Goal: Transaction & Acquisition: Purchase product/service

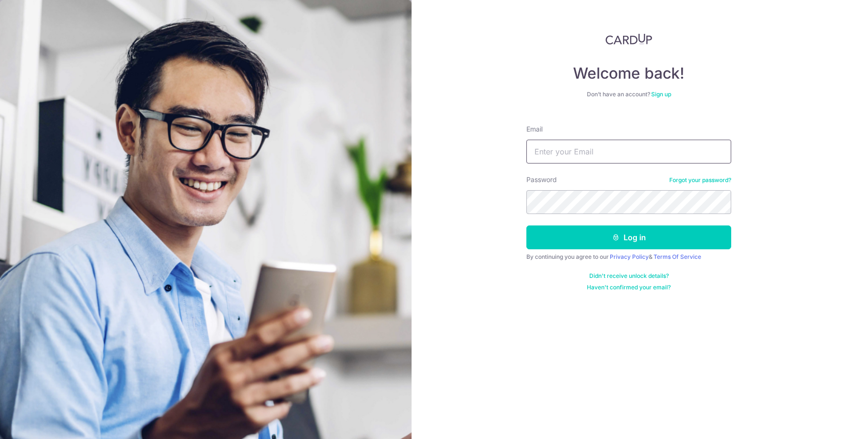
click at [609, 155] on input "Email" at bounding box center [629, 152] width 205 height 24
type input "[EMAIL_ADDRESS][DOMAIN_NAME]"
click at [596, 228] on button "Log in" at bounding box center [629, 237] width 205 height 24
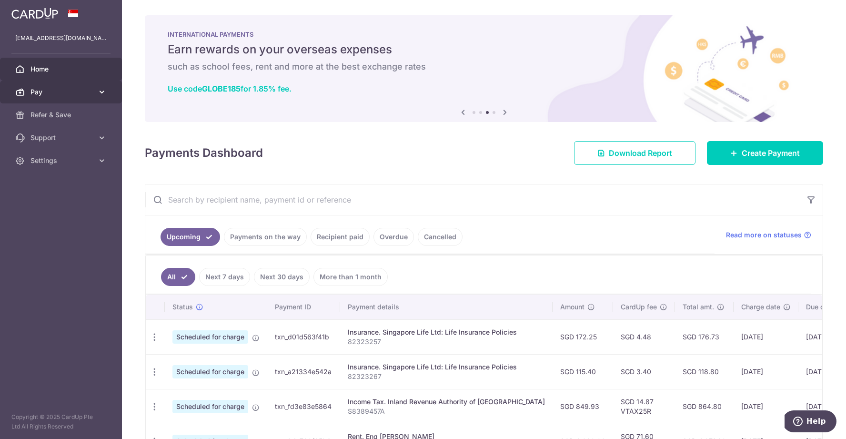
click at [75, 98] on link "Pay" at bounding box center [61, 92] width 122 height 23
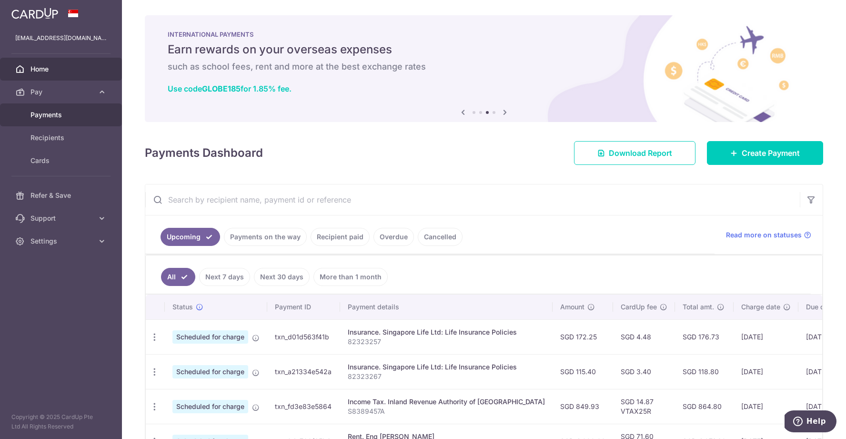
click at [79, 109] on link "Payments" at bounding box center [61, 114] width 122 height 23
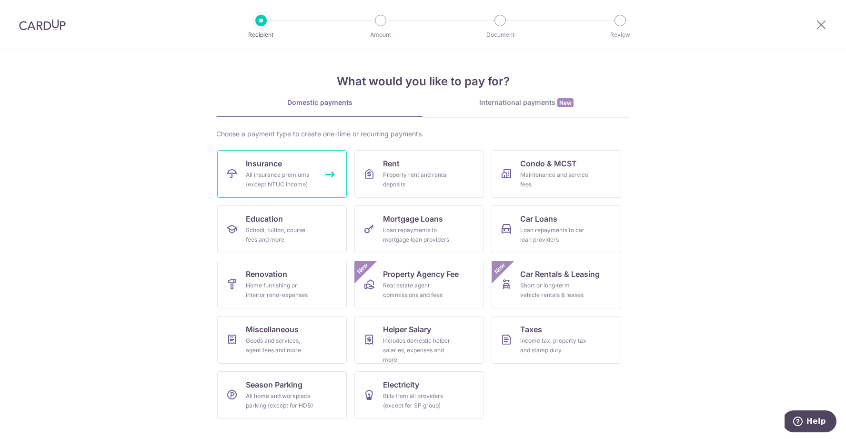
click at [271, 166] on span "Insurance" at bounding box center [264, 163] width 36 height 11
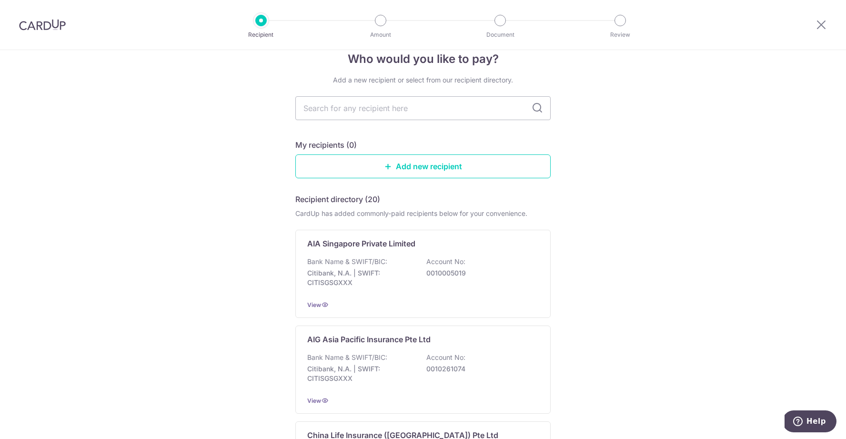
scroll to position [39, 0]
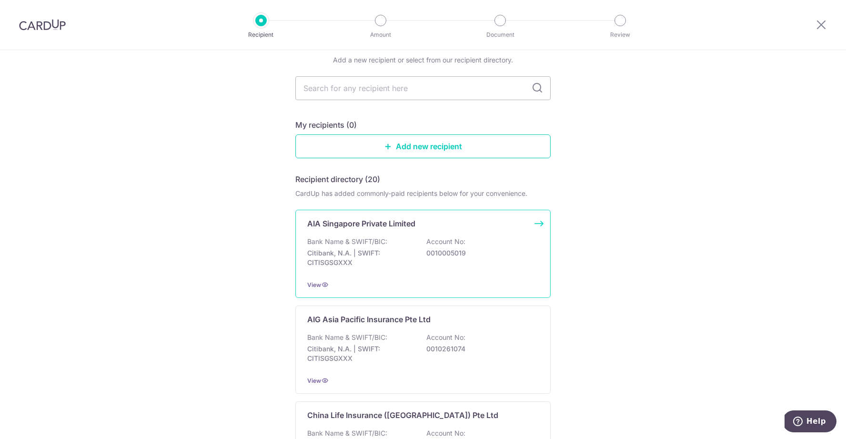
click at [358, 246] on p "Bank Name & SWIFT/BIC:" at bounding box center [347, 242] width 80 height 10
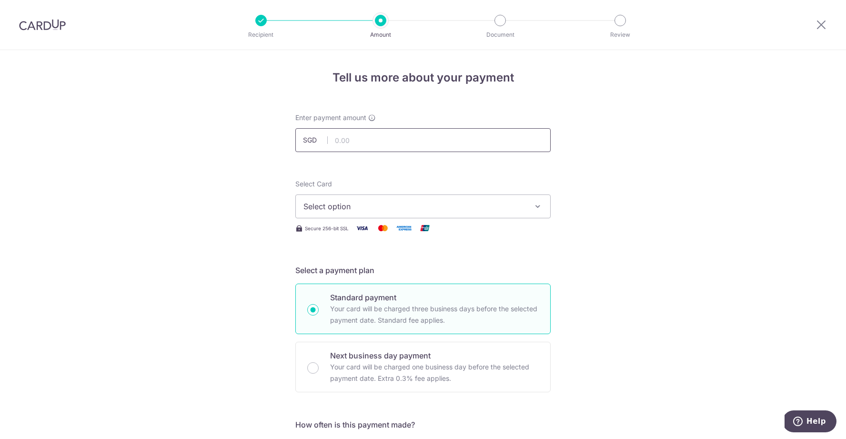
click at [424, 143] on input "text" at bounding box center [422, 140] width 255 height 24
type input "239.12"
click at [416, 204] on span "Select option" at bounding box center [415, 206] width 222 height 11
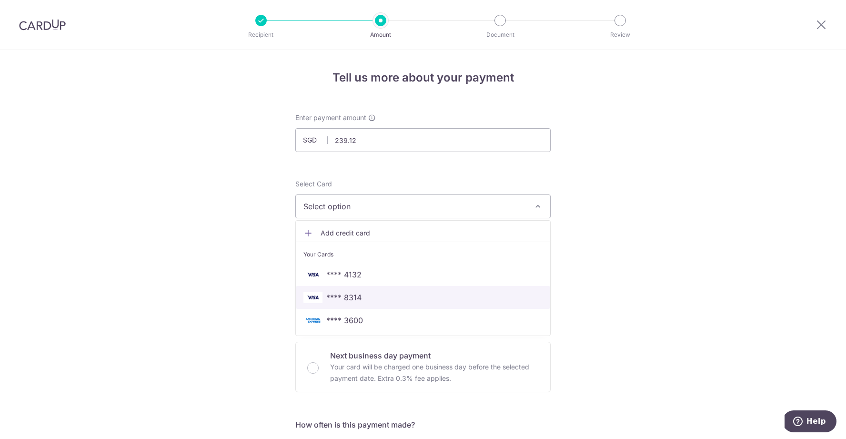
click at [380, 295] on span "**** 8314" at bounding box center [423, 297] width 239 height 11
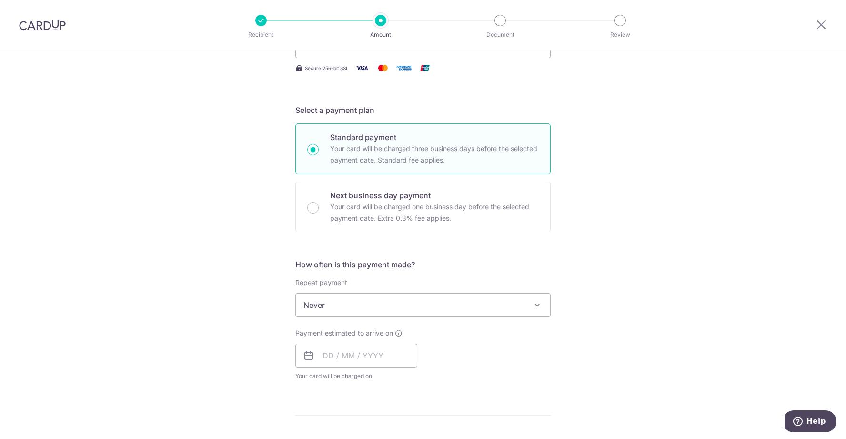
scroll to position [239, 0]
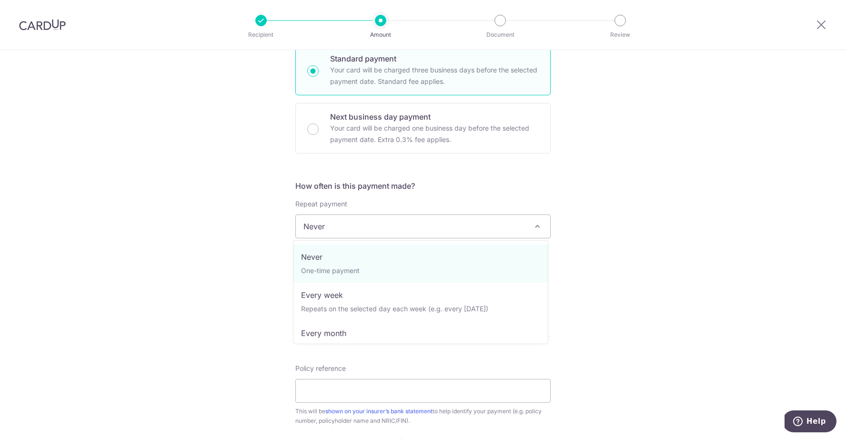
click at [354, 223] on span "Never" at bounding box center [423, 226] width 254 height 23
click at [617, 254] on div "Tell us more about your payment Enter payment amount SGD 239.12 239.12 Select C…" at bounding box center [423, 242] width 846 height 862
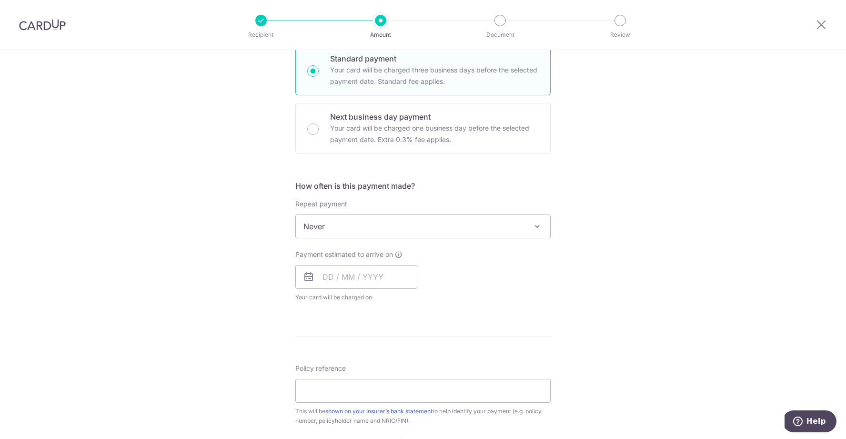
scroll to position [275, 0]
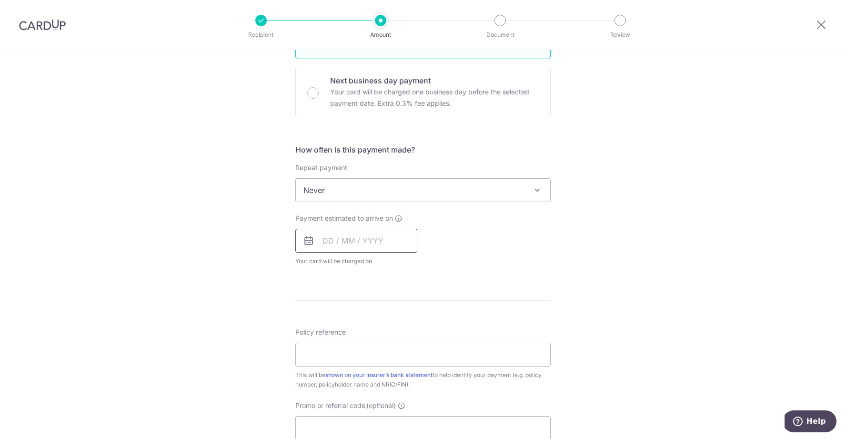
click at [339, 236] on input "text" at bounding box center [356, 241] width 122 height 24
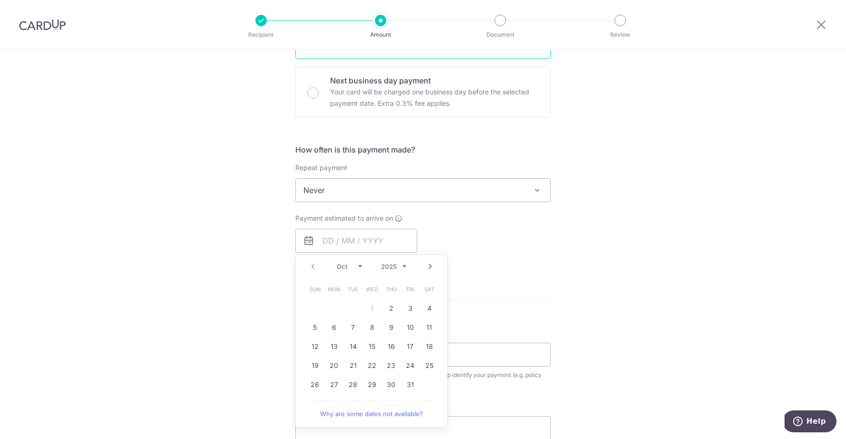
click at [369, 309] on table "Sun Mon Tue Wed Thu Fri Sat 1 2 3 4 5 6 7 8 9 10 11 12 13 14 15 16 17 18 19 20 …" at bounding box center [371, 337] width 133 height 114
click at [387, 308] on link "2" at bounding box center [391, 308] width 15 height 15
type input "[DATE]"
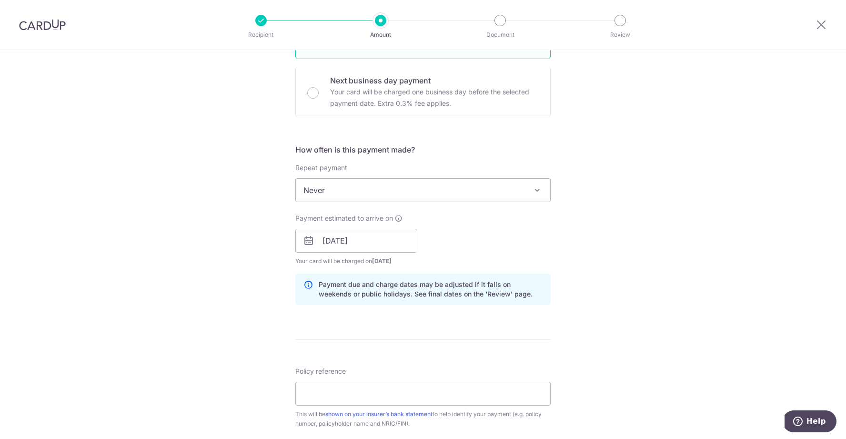
click at [244, 302] on div "Tell us more about your payment Enter payment amount SGD 239.12 239.12 Select C…" at bounding box center [423, 225] width 846 height 901
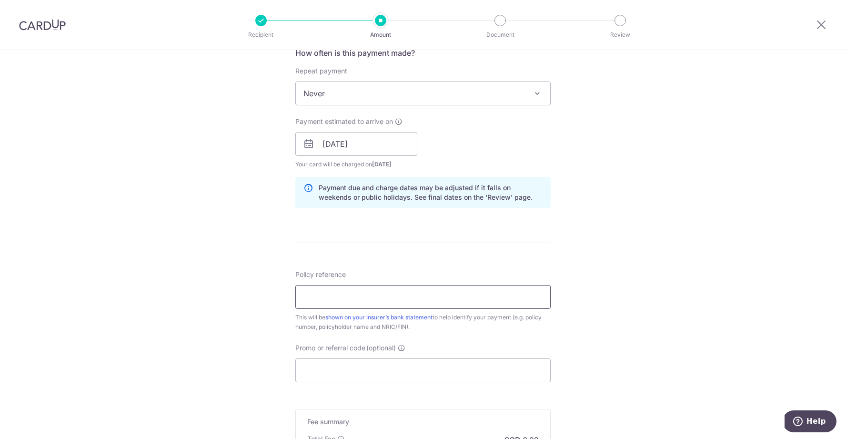
click at [336, 300] on input "Policy reference" at bounding box center [422, 297] width 255 height 24
paste input "OFF225"
type input "OFF225"
click at [251, 306] on div "Tell us more about your payment Enter payment amount SGD 239.12 239.12 Select C…" at bounding box center [423, 128] width 846 height 901
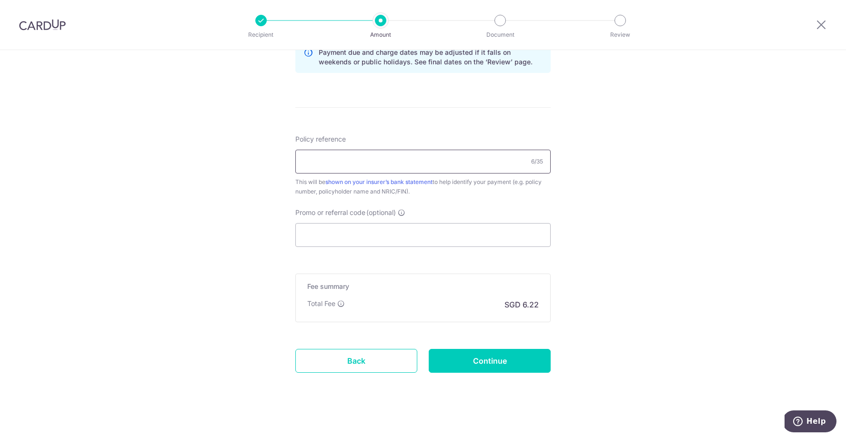
click at [342, 163] on input "Policy reference" at bounding box center [422, 162] width 255 height 24
click at [320, 237] on input "Promo or referral code (optional)" at bounding box center [422, 235] width 255 height 24
paste input "OFF225"
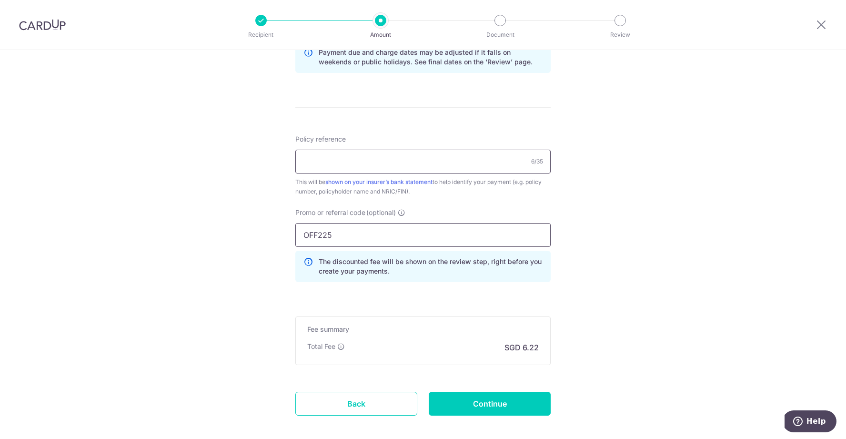
type input "OFF225"
click at [327, 166] on input "Policy reference" at bounding box center [422, 162] width 255 height 24
type input "P564811780 AIA STAR PROTECTOR PLUS"
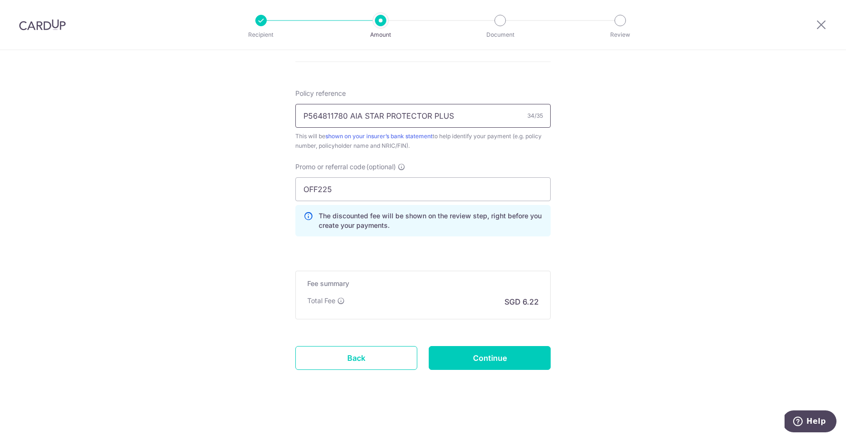
scroll to position [555, 0]
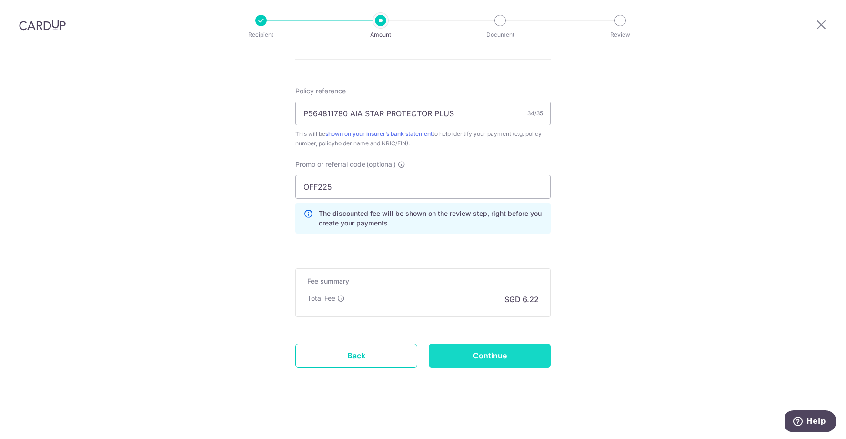
click at [498, 363] on input "Continue" at bounding box center [490, 356] width 122 height 24
type input "Create Schedule"
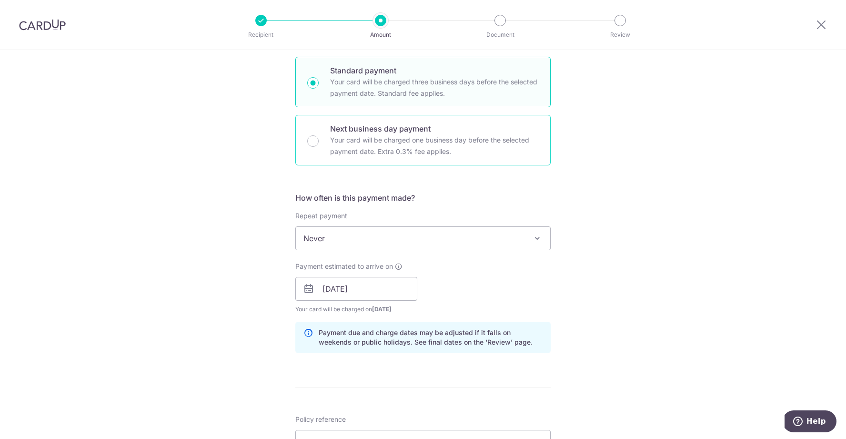
scroll to position [0, 0]
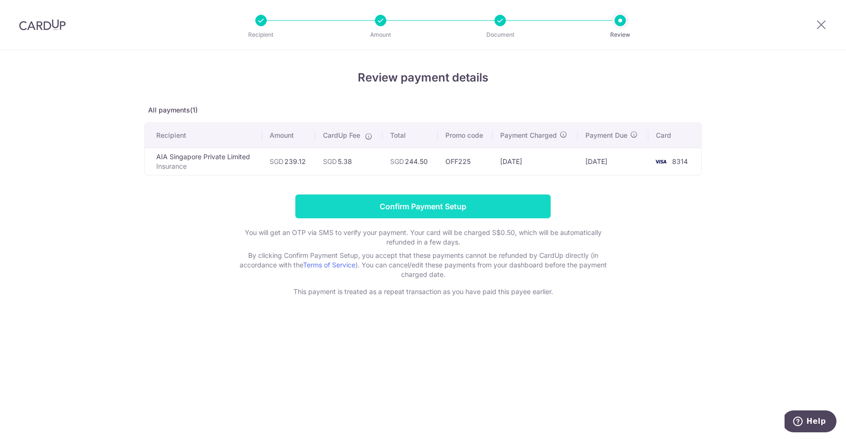
click at [450, 214] on input "Confirm Payment Setup" at bounding box center [422, 206] width 255 height 24
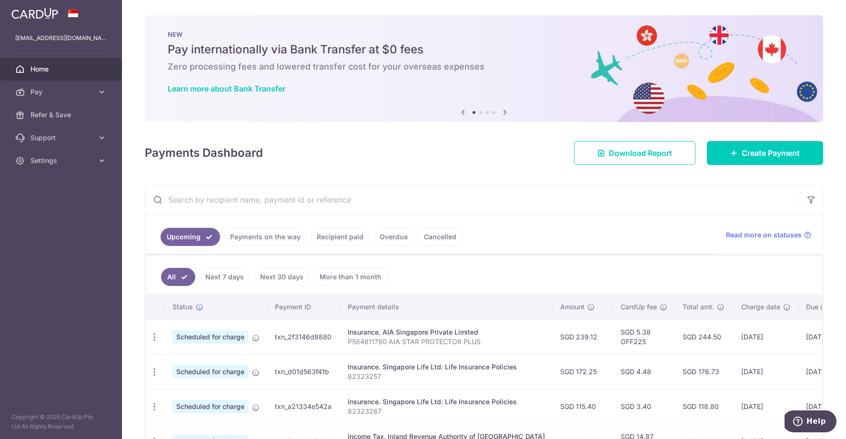
scroll to position [43, 0]
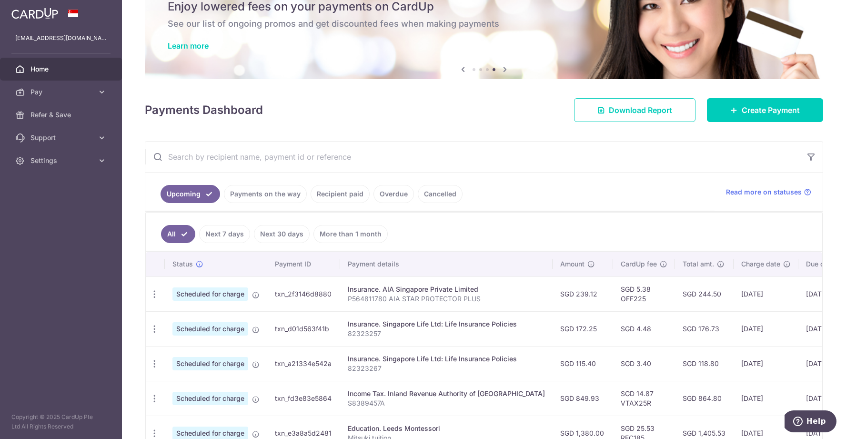
click at [403, 290] on div "Insurance. AIA Singapore Private Limited" at bounding box center [446, 290] width 197 height 10
click at [429, 296] on p "P564811780 AIA STAR PROTECTOR PLUS" at bounding box center [446, 299] width 197 height 10
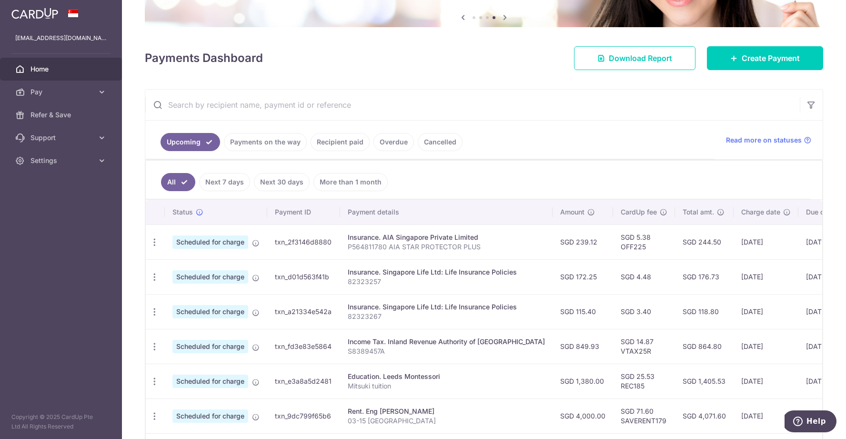
scroll to position [0, 0]
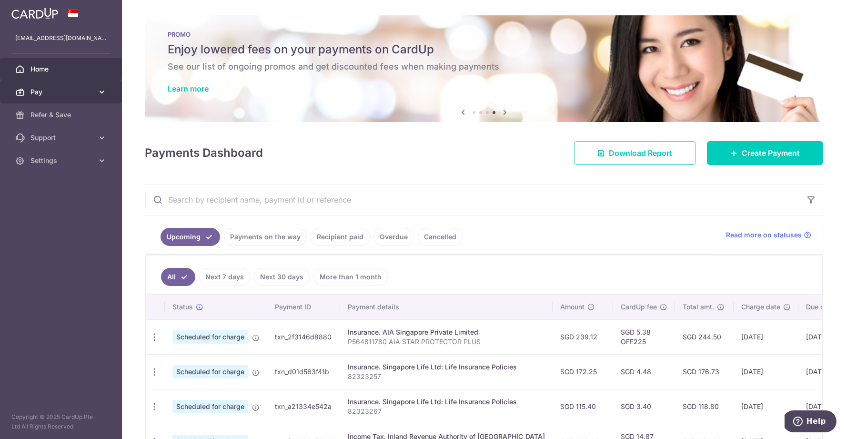
click at [61, 94] on span "Pay" at bounding box center [62, 92] width 63 height 10
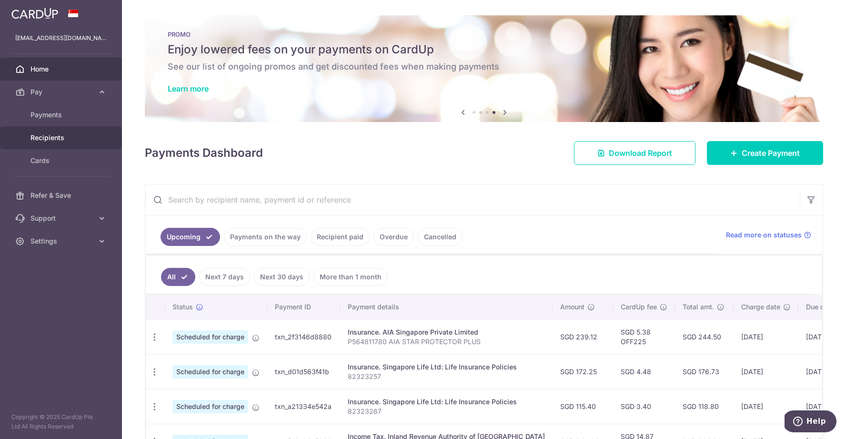
click at [72, 135] on span "Recipients" at bounding box center [62, 138] width 63 height 10
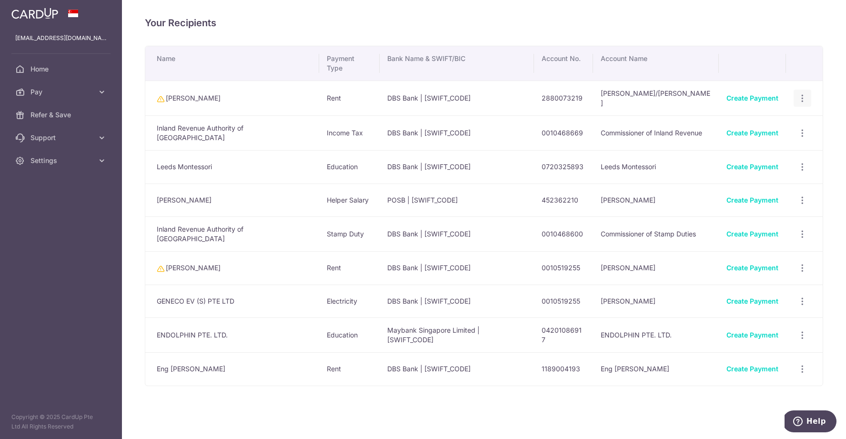
click at [802, 93] on icon "button" at bounding box center [803, 98] width 10 height 10
click at [511, 393] on div "Your Recipients Name Payment Type Bank Name & SWIFT/BIC Account No. Account Nam…" at bounding box center [484, 219] width 724 height 439
click at [798, 195] on icon "button" at bounding box center [803, 200] width 10 height 10
click at [767, 221] on span "View/Edit" at bounding box center [771, 226] width 65 height 11
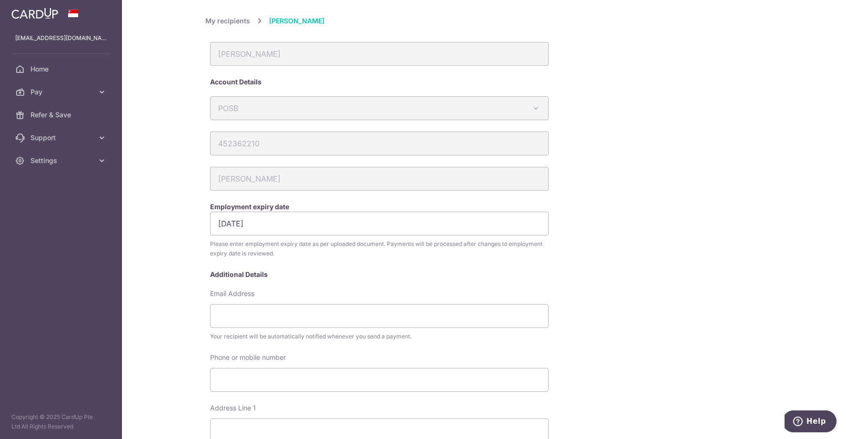
scroll to position [475, 0]
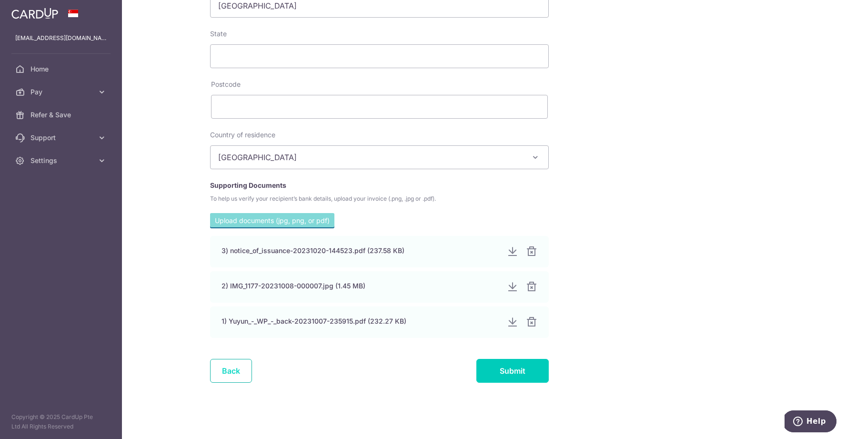
click at [224, 361] on link "Back" at bounding box center [231, 371] width 42 height 24
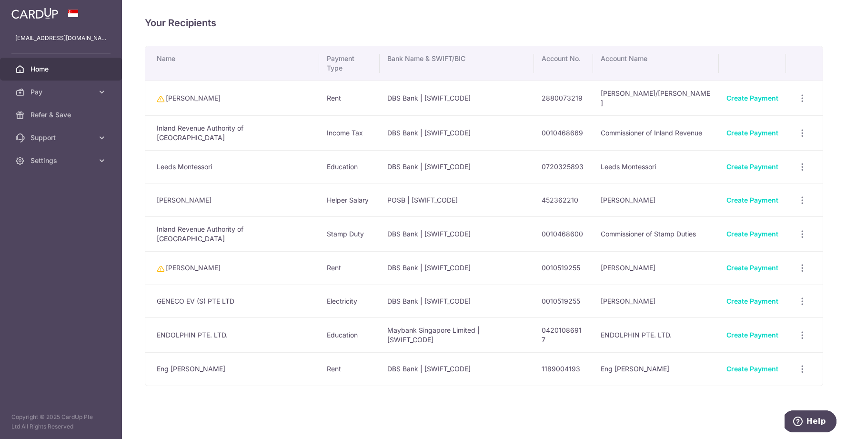
click at [79, 70] on span "Home" at bounding box center [62, 69] width 63 height 10
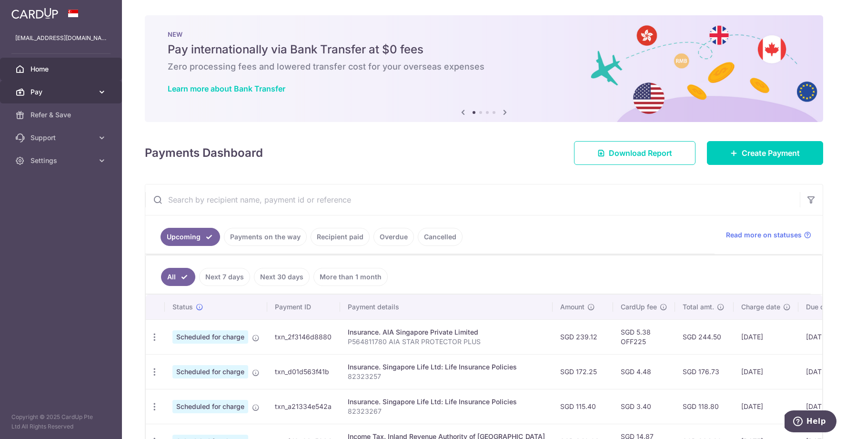
click at [45, 84] on link "Pay" at bounding box center [61, 92] width 122 height 23
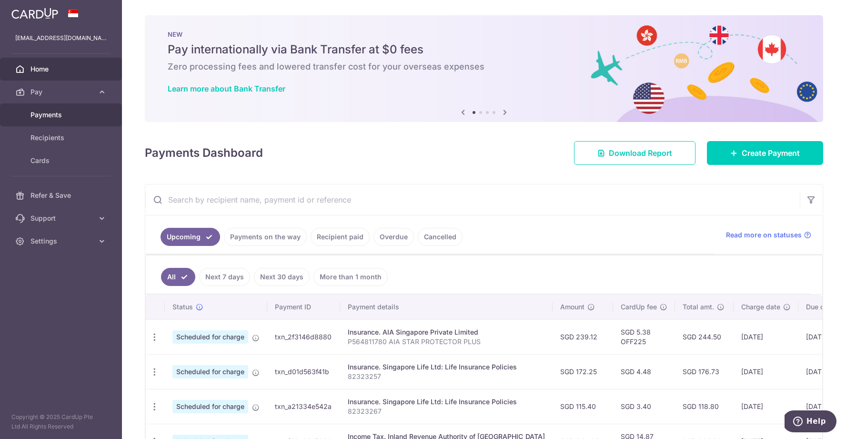
click at [69, 116] on span "Payments" at bounding box center [62, 115] width 63 height 10
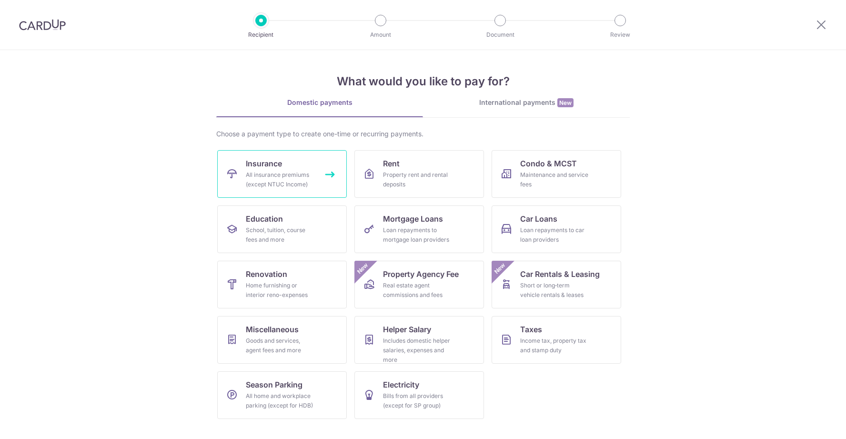
click at [275, 167] on span "Insurance" at bounding box center [264, 163] width 36 height 11
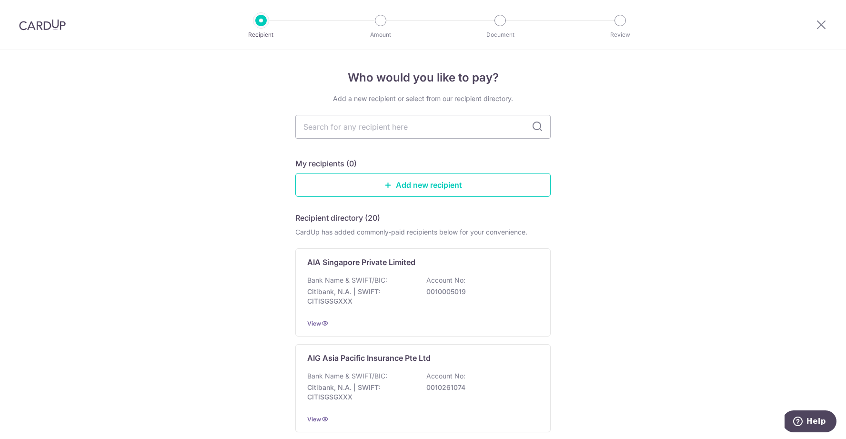
click at [262, 17] on div at bounding box center [260, 20] width 11 height 11
drag, startPoint x: 731, startPoint y: 110, endPoint x: 755, endPoint y: 2, distance: 110.9
